Goal: Task Accomplishment & Management: Complete application form

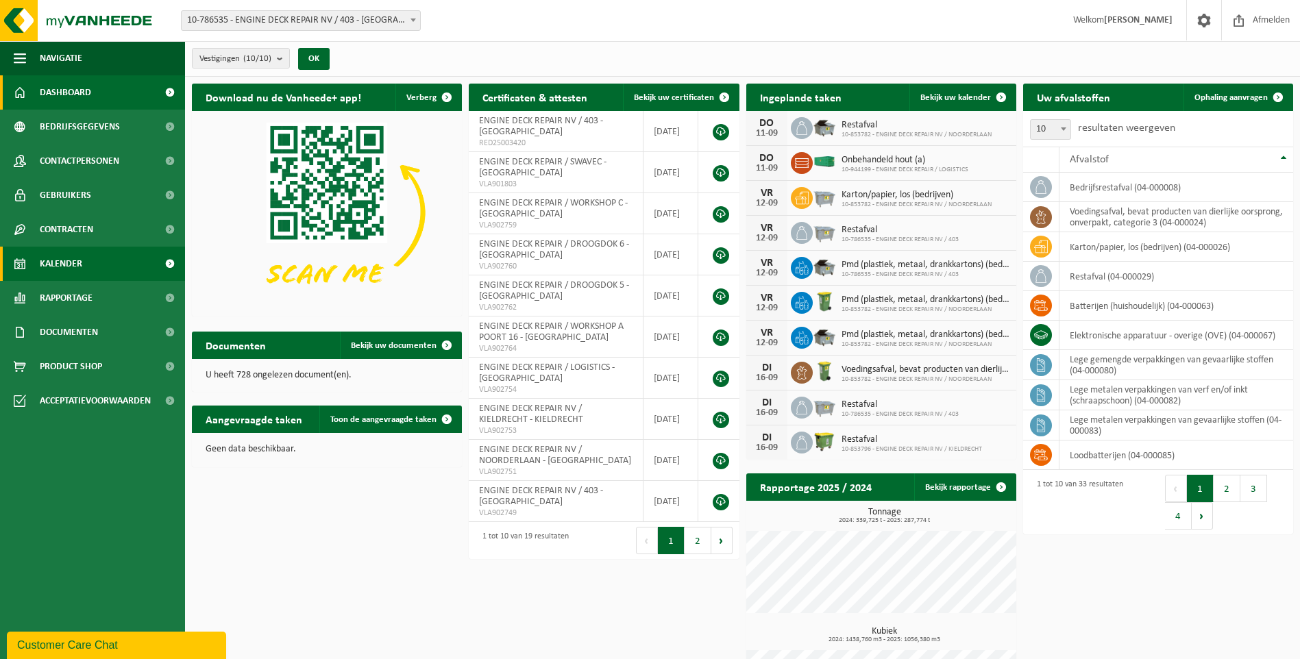
click at [97, 260] on link "Kalender" at bounding box center [92, 264] width 185 height 34
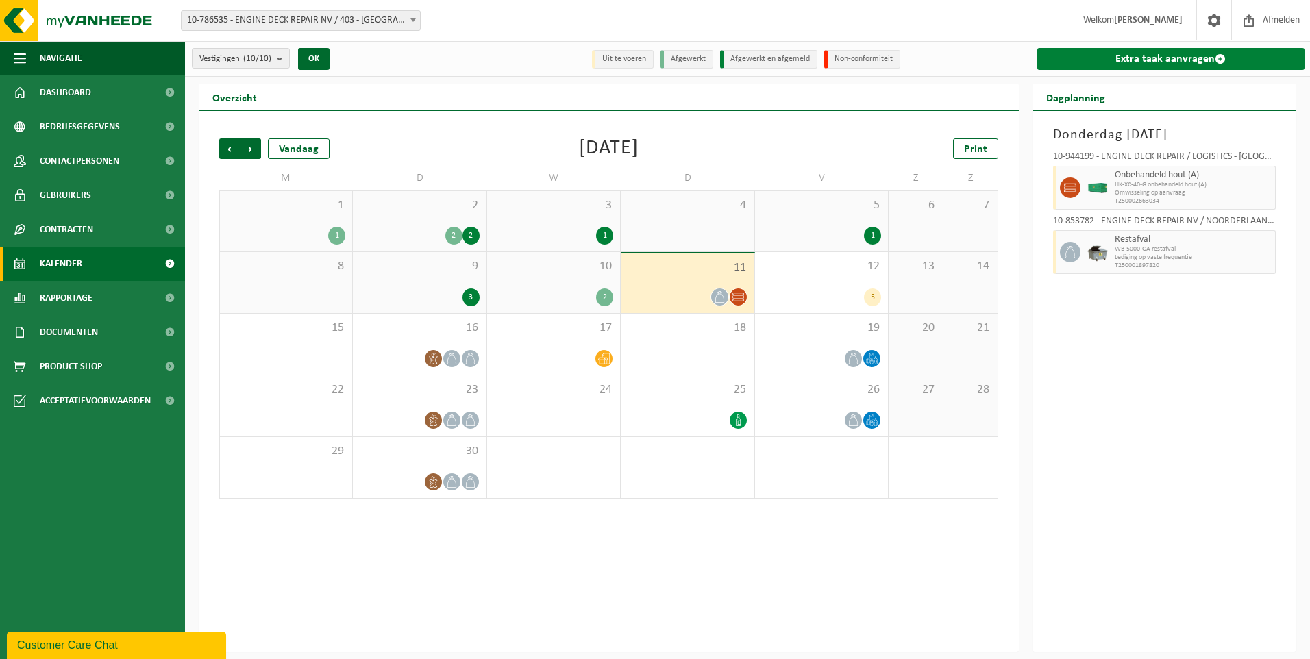
click at [1127, 54] on link "Extra taak aanvragen" at bounding box center [1172, 59] width 268 height 22
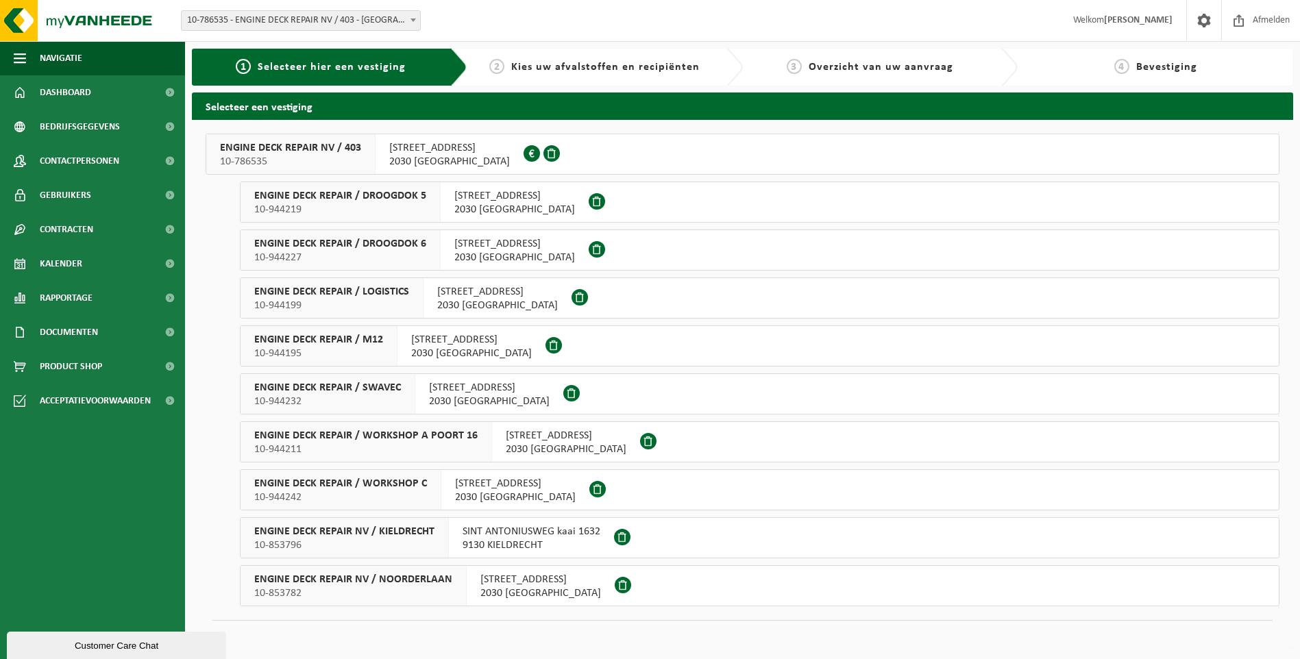
click at [478, 245] on span "INDUSTRIEWEG 11 haven 403" at bounding box center [514, 244] width 121 height 14
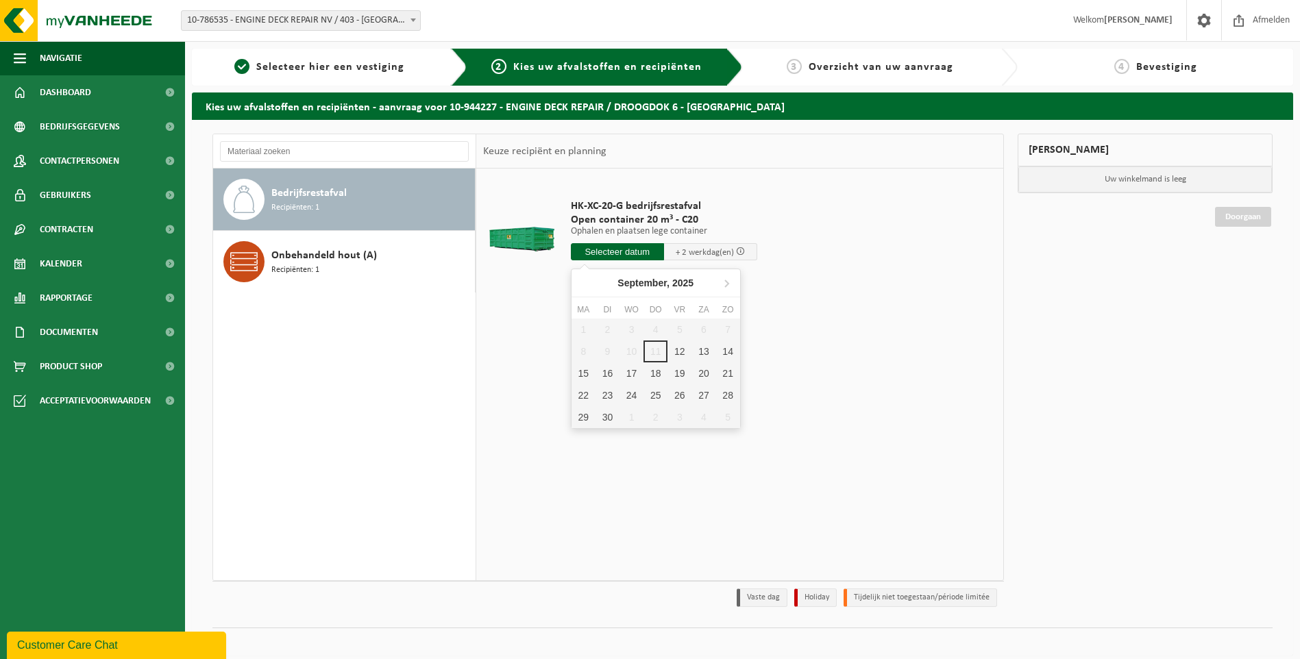
click at [643, 247] on input "text" at bounding box center [617, 251] width 93 height 17
click at [686, 349] on div "12" at bounding box center [680, 352] width 24 height 22
type input "Van 2025-09-12"
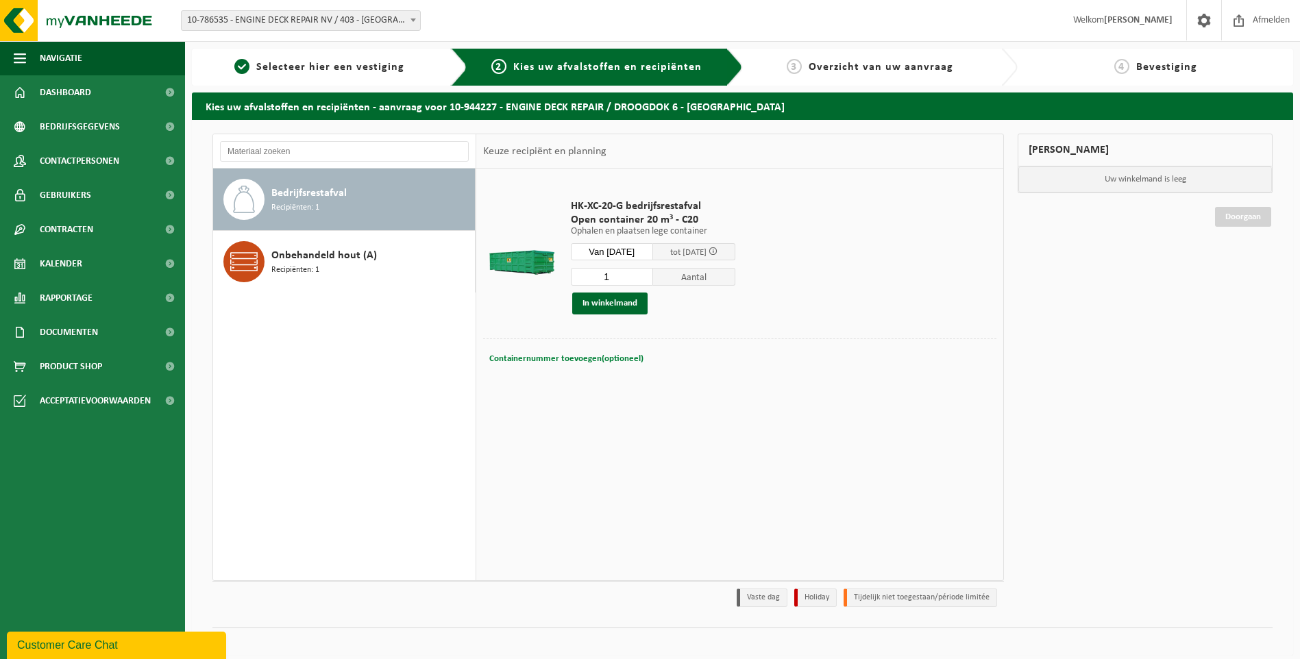
click at [568, 358] on span "Containernummer toevoegen(optioneel)" at bounding box center [566, 358] width 154 height 9
type input "C20.795 - STAAT MOMENTEEL ACHTERAAN WERKSHOP C - ENKEL OPHALEN AUB"
click at [618, 308] on button "In winkelmand" at bounding box center [609, 304] width 75 height 22
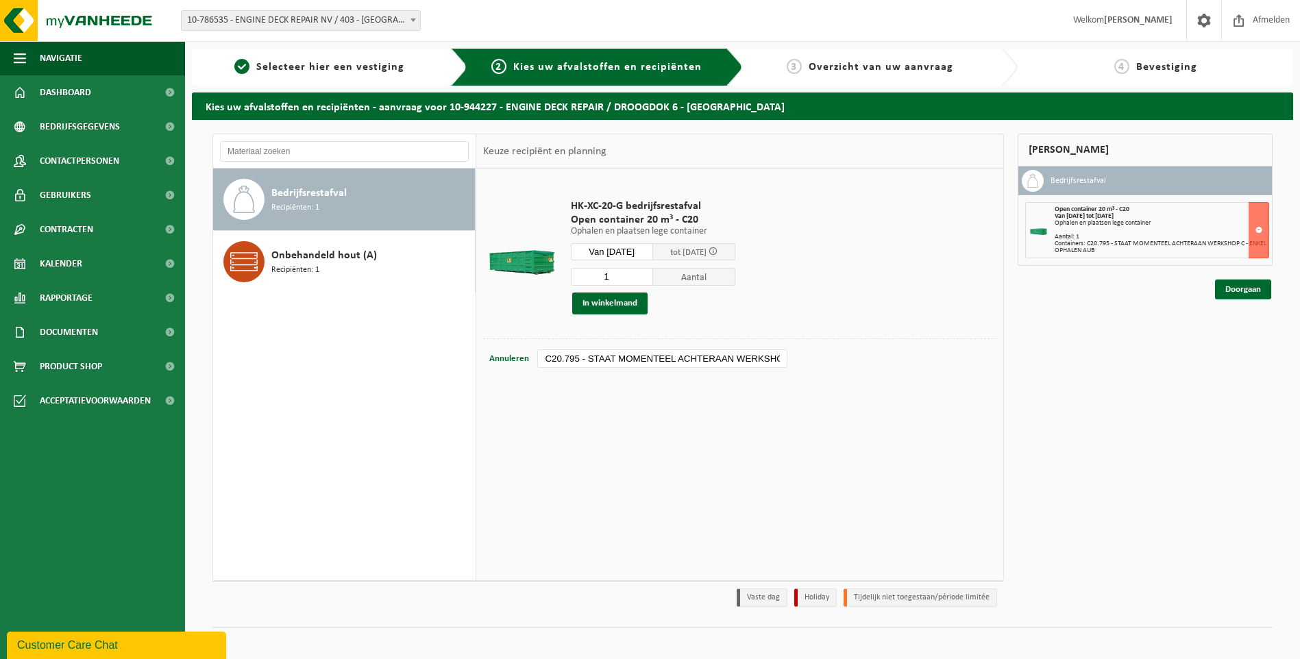
scroll to position [0, 124]
drag, startPoint x: 638, startPoint y: 360, endPoint x: 913, endPoint y: 344, distance: 275.3
click at [913, 344] on div "Containernummer toevoegen(optioneel) Annuleren C20.795 - STAAT MOMENTEEL ACHTER…" at bounding box center [739, 359] width 513 height 41
click at [776, 360] on input "C20.795 - STAAT MOMENTEEL ACHTERAAN WERKSHOP C - ENKEL OPHALEN AUB" at bounding box center [661, 359] width 249 height 19
click at [1239, 289] on link "Doorgaan" at bounding box center [1243, 290] width 56 height 20
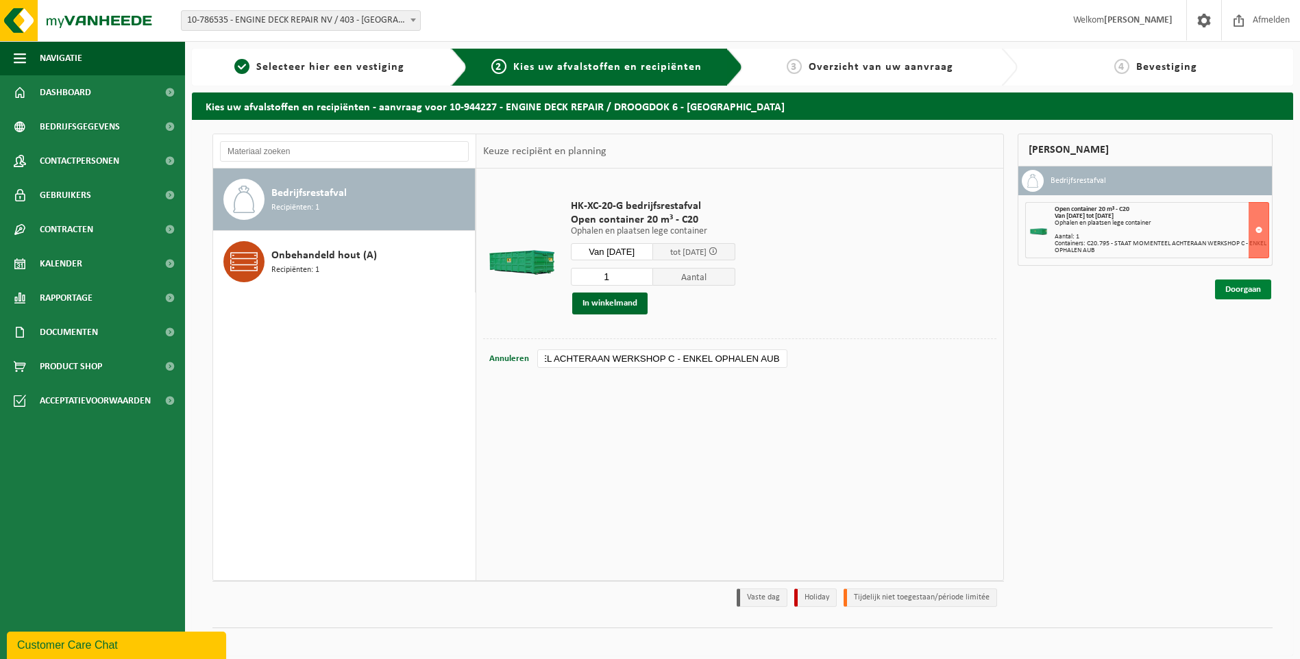
scroll to position [0, 0]
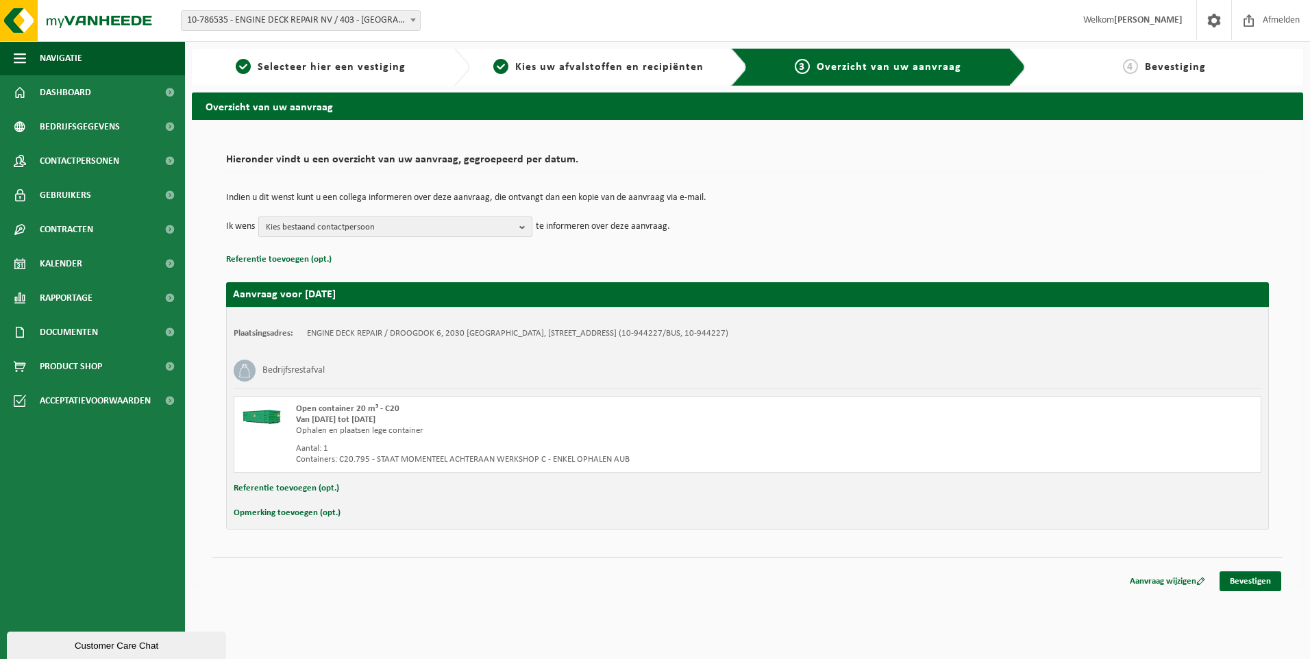
click at [387, 221] on span "Kies bestaand contactpersoon" at bounding box center [390, 227] width 248 height 21
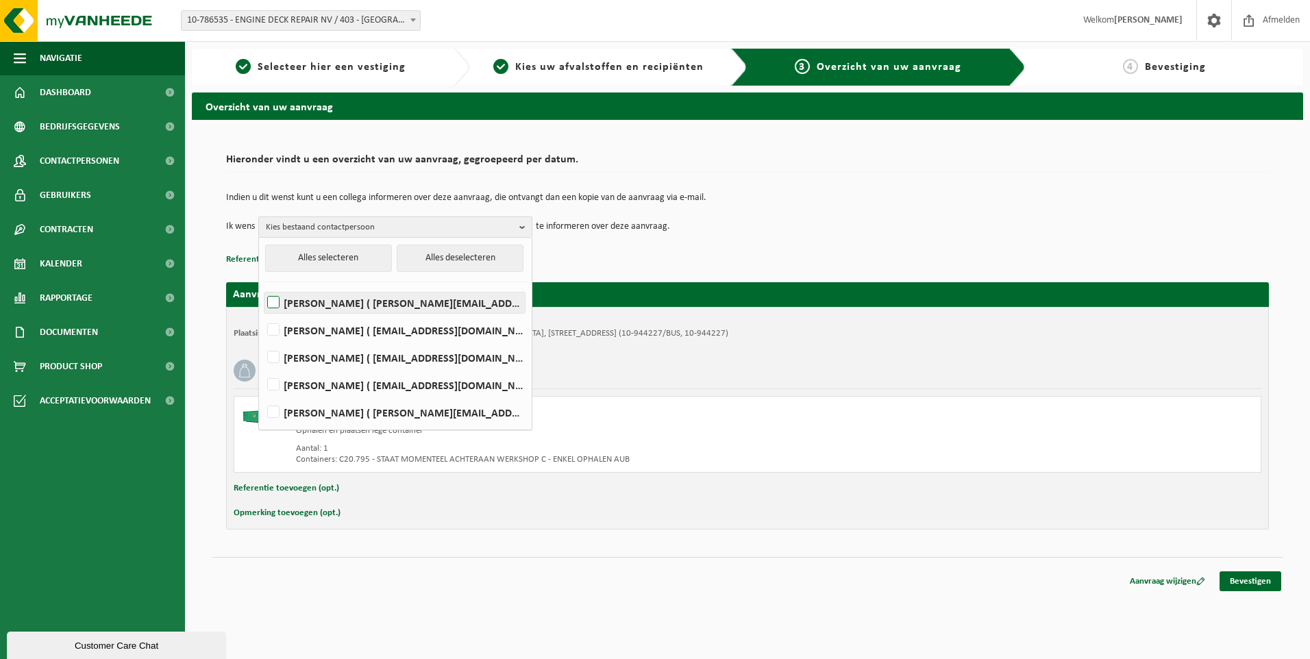
click at [320, 297] on label "Elizabeth Evans ( elizabeth.evans@edr-antwerp.eu )" at bounding box center [395, 303] width 260 height 21
click at [262, 286] on input "Elizabeth Evans ( elizabeth.evans@edr-antwerp.eu )" at bounding box center [262, 285] width 1 height 1
checkbox input "true"
drag, startPoint x: 321, startPoint y: 328, endPoint x: 328, endPoint y: 353, distance: 26.3
click at [320, 328] on label "LIEVEN GILLIS ( lieven@consultes.be )" at bounding box center [395, 330] width 260 height 21
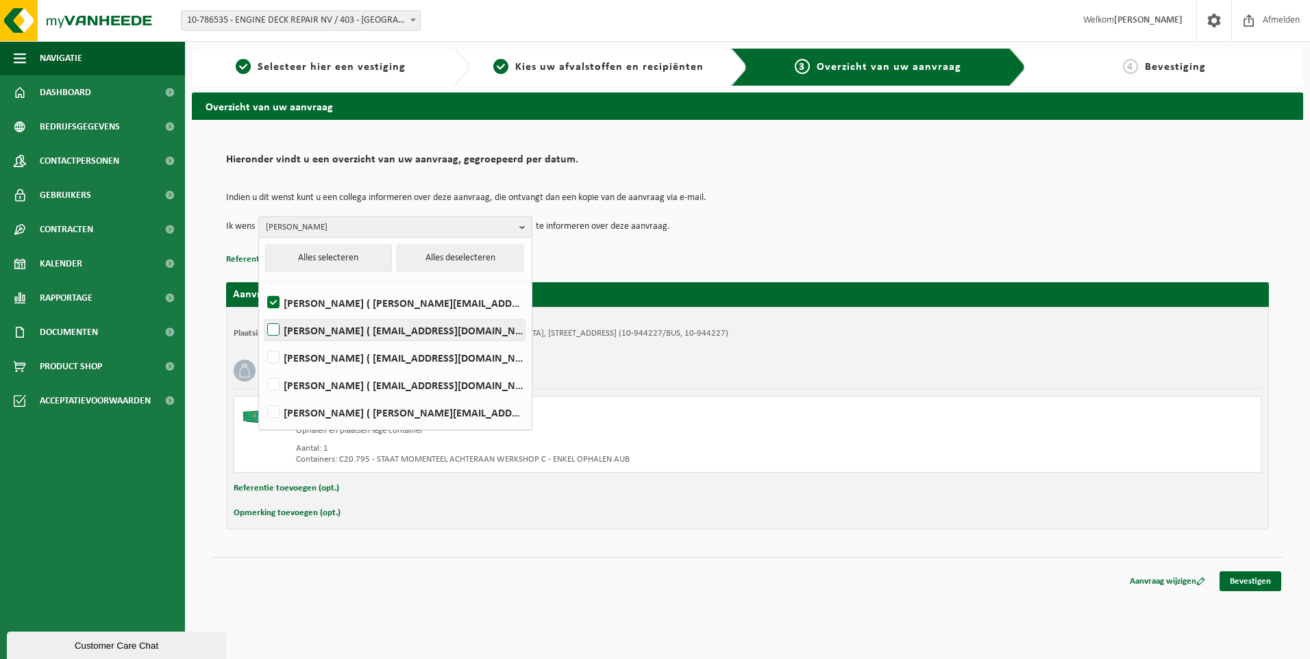
click at [262, 313] on input "LIEVEN GILLIS ( lieven@consultes.be )" at bounding box center [262, 313] width 1 height 1
checkbox input "true"
click at [328, 355] on label "FRÉDÉRIC LYTENS ( flytens@edr-antwerp.eu )" at bounding box center [395, 357] width 260 height 21
click at [262, 341] on input "FRÉDÉRIC LYTENS ( flytens@edr-antwerp.eu )" at bounding box center [262, 340] width 1 height 1
checkbox input "true"
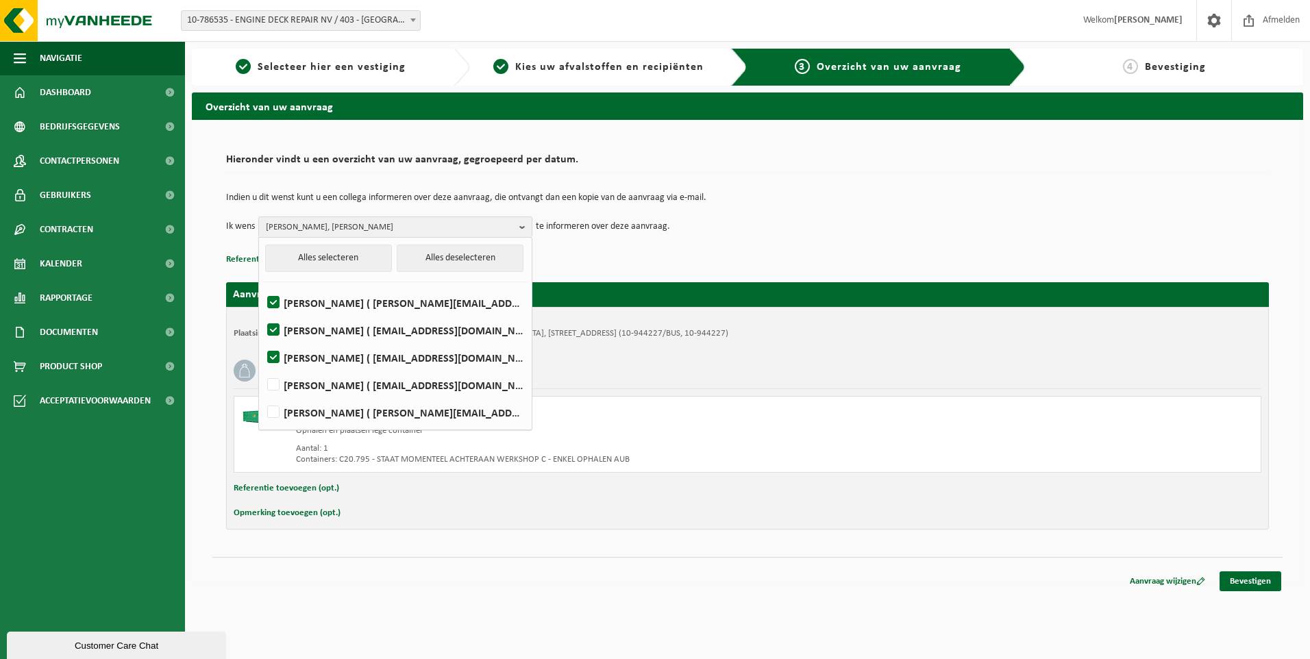
click at [842, 273] on div "Aanvraag voor 2025-09-12 Plaatsingsadres: ENGINE DECK REPAIR / DROOGDOK 6, 2030…" at bounding box center [747, 399] width 1043 height 261
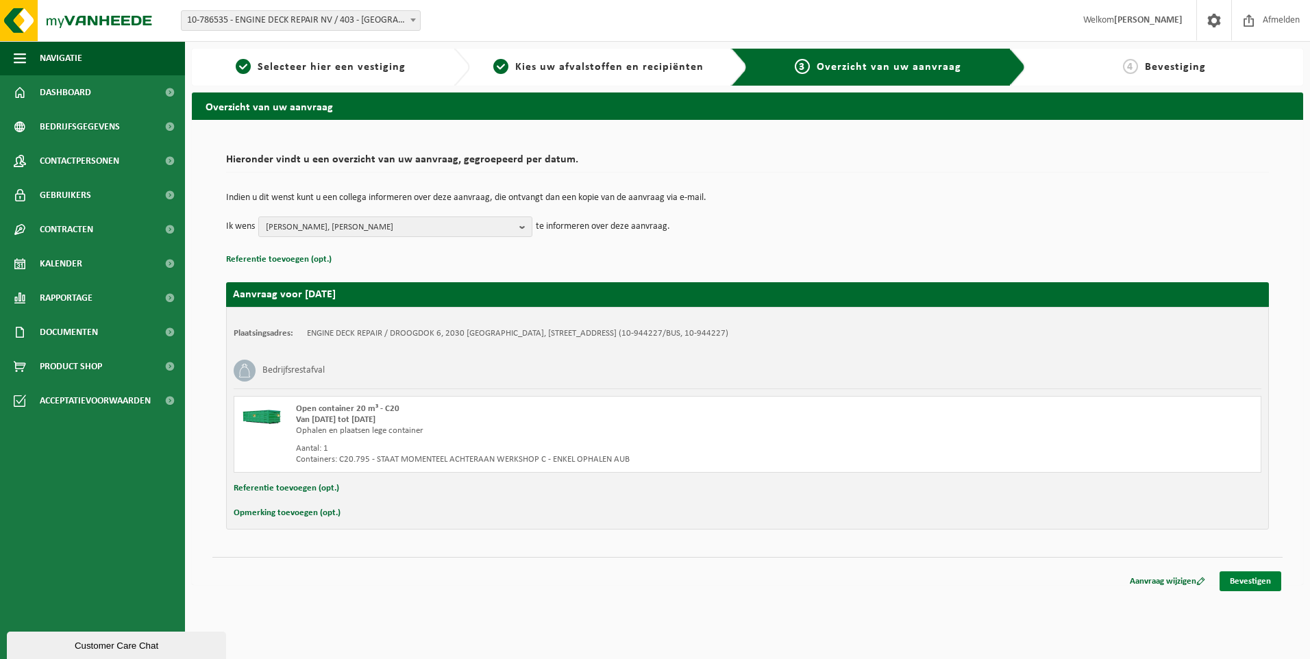
click at [1243, 576] on link "Bevestigen" at bounding box center [1251, 582] width 62 height 20
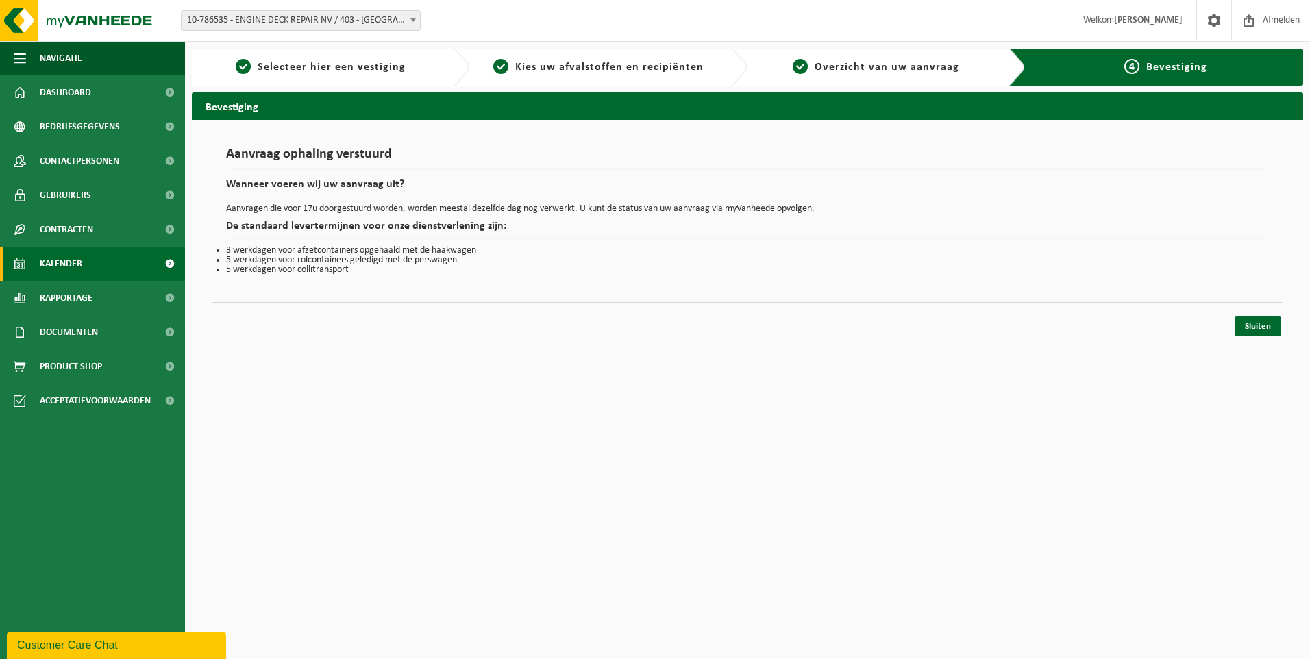
click at [74, 265] on span "Kalender" at bounding box center [61, 264] width 42 height 34
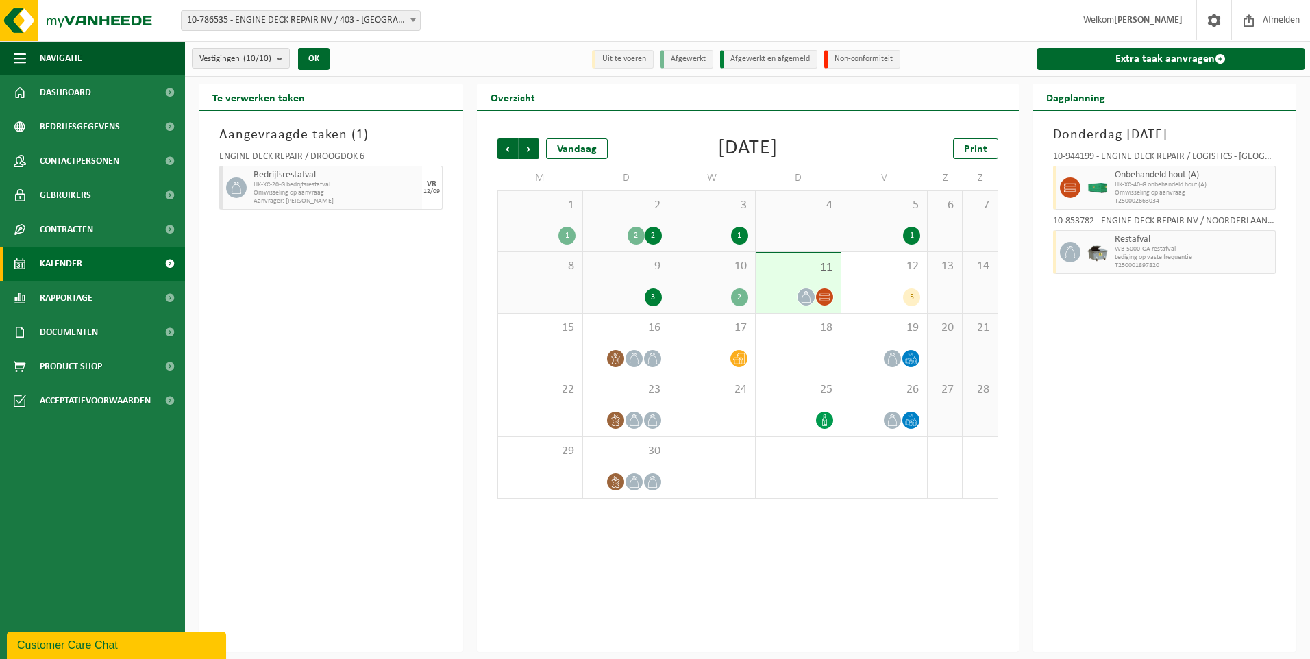
click at [1286, 27] on span "Afmelden" at bounding box center [1282, 20] width 44 height 40
